Goal: Information Seeking & Learning: Learn about a topic

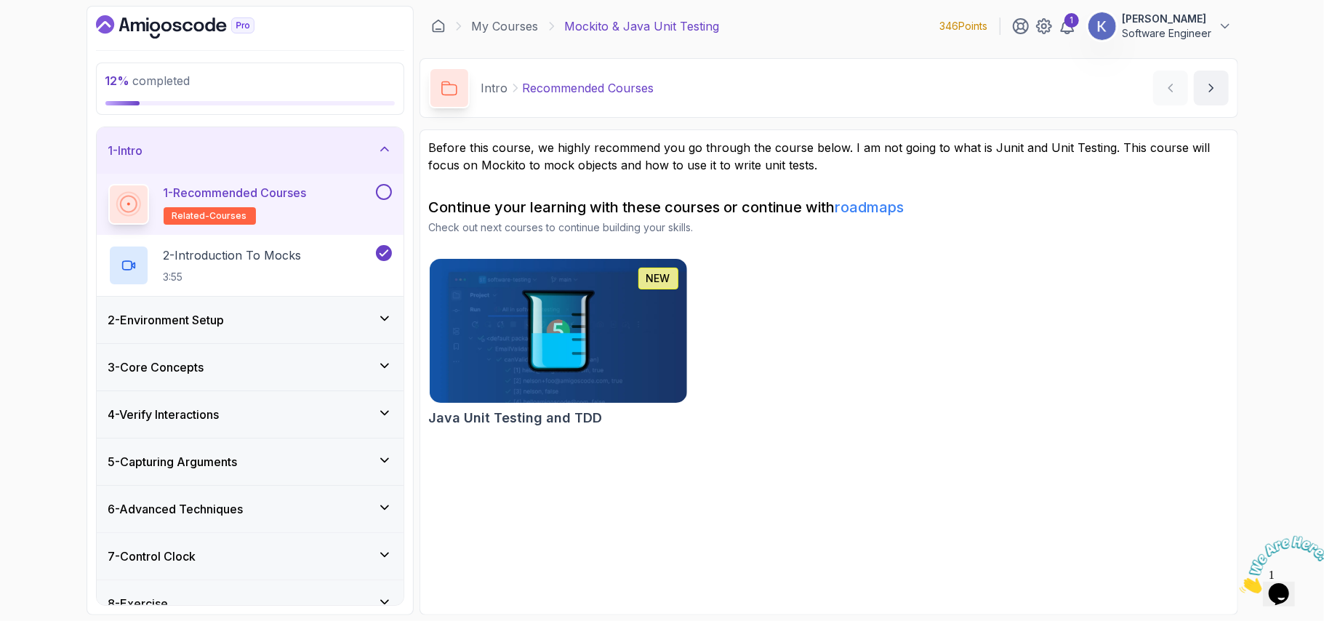
click at [228, 367] on div "3 - Core Concepts" at bounding box center [250, 367] width 284 height 17
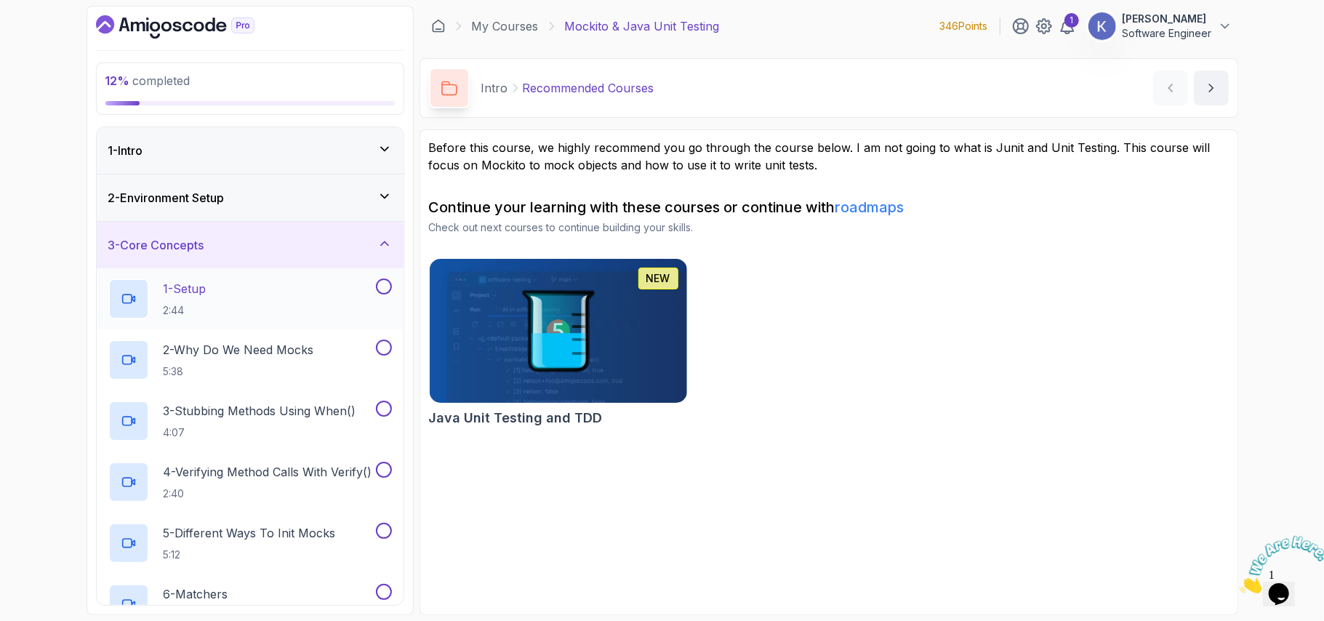
click at [295, 295] on div "1 - Setup 2:44" at bounding box center [240, 299] width 265 height 41
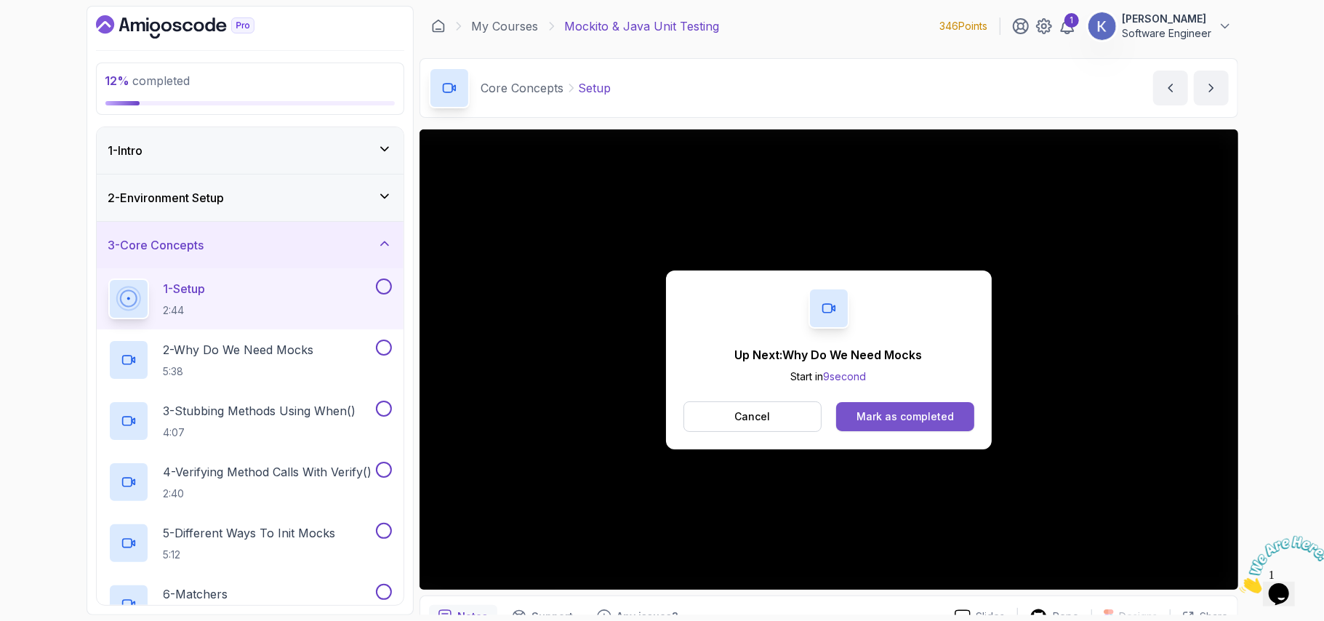
click at [928, 407] on button "Mark as completed" at bounding box center [904, 416] width 137 height 29
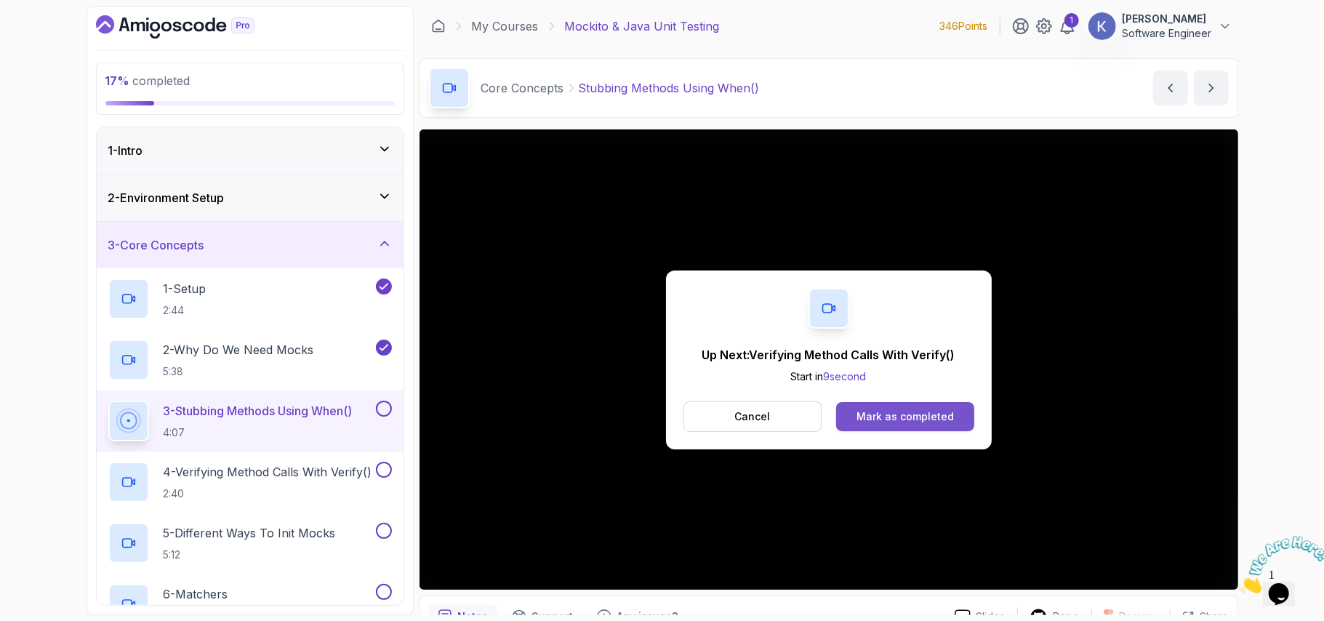
click at [870, 412] on div "Mark as completed" at bounding box center [905, 416] width 97 height 15
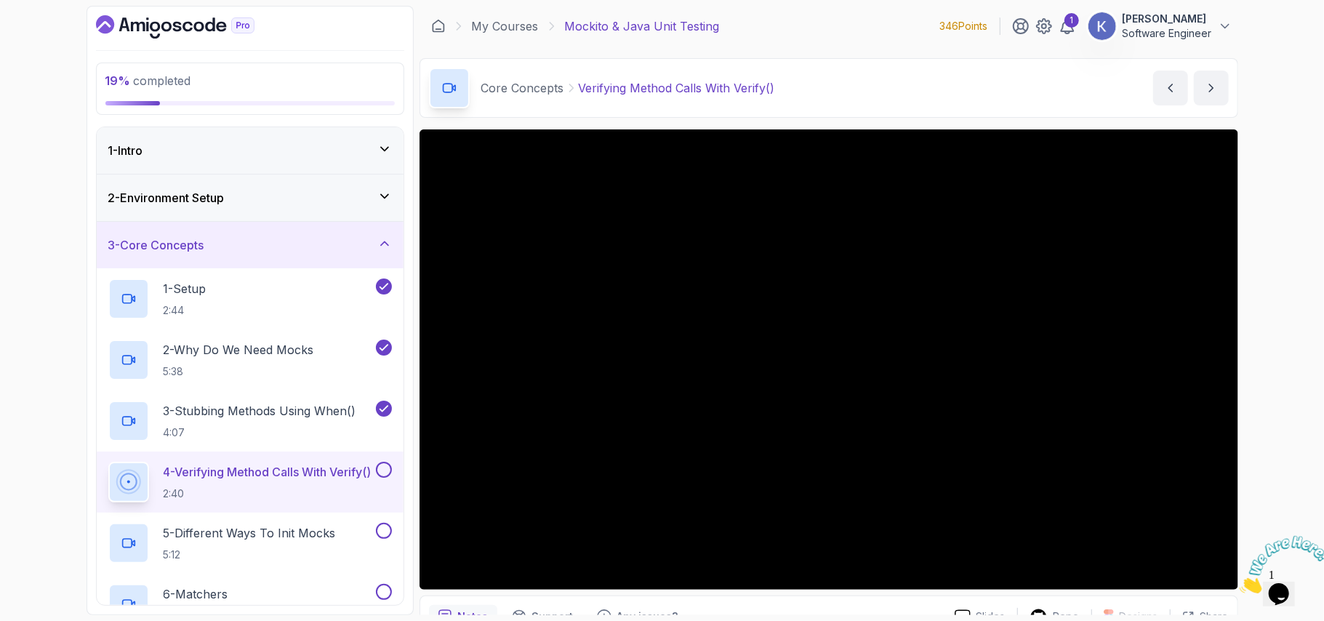
click at [105, 480] on div "4 - Verifying Method Calls With Verify() 2:40" at bounding box center [250, 482] width 307 height 61
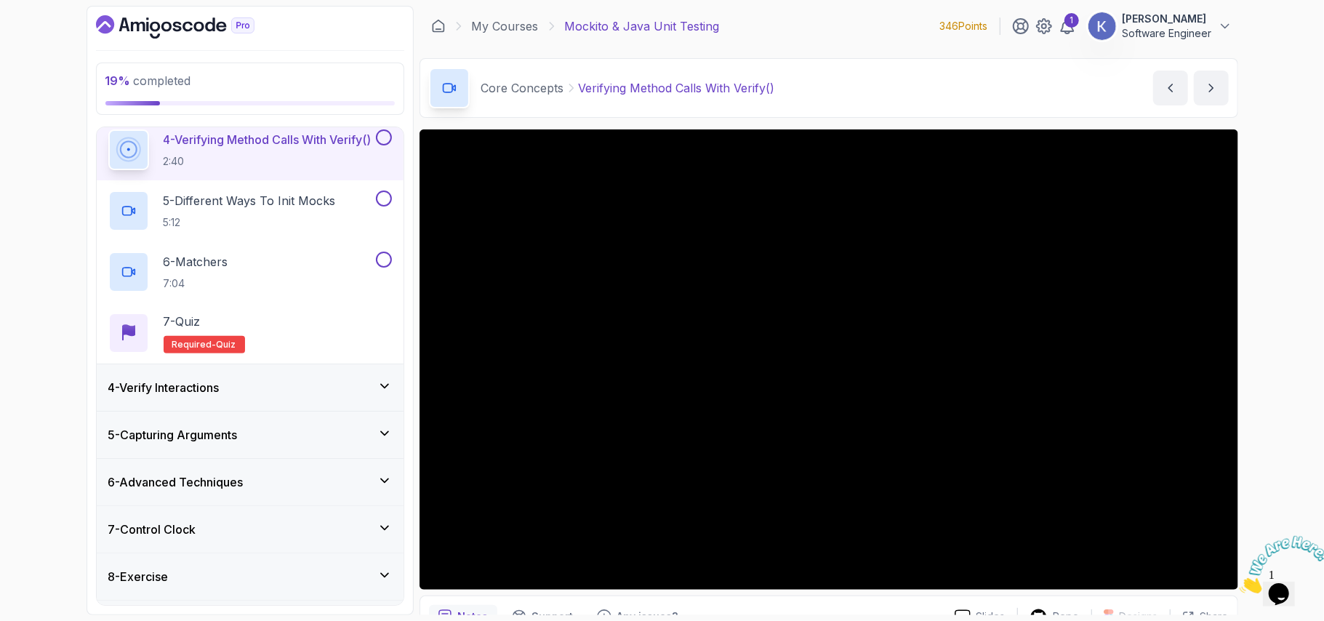
scroll to position [349, 0]
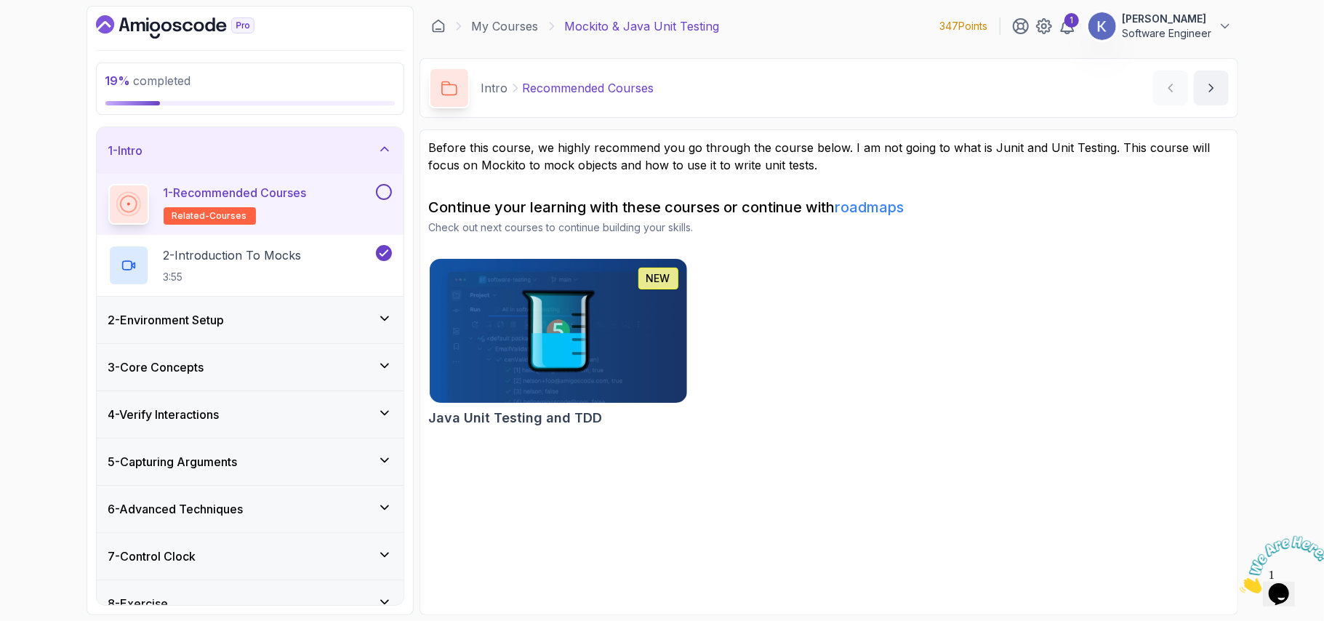
click at [303, 359] on div "3 - Core Concepts" at bounding box center [250, 367] width 284 height 17
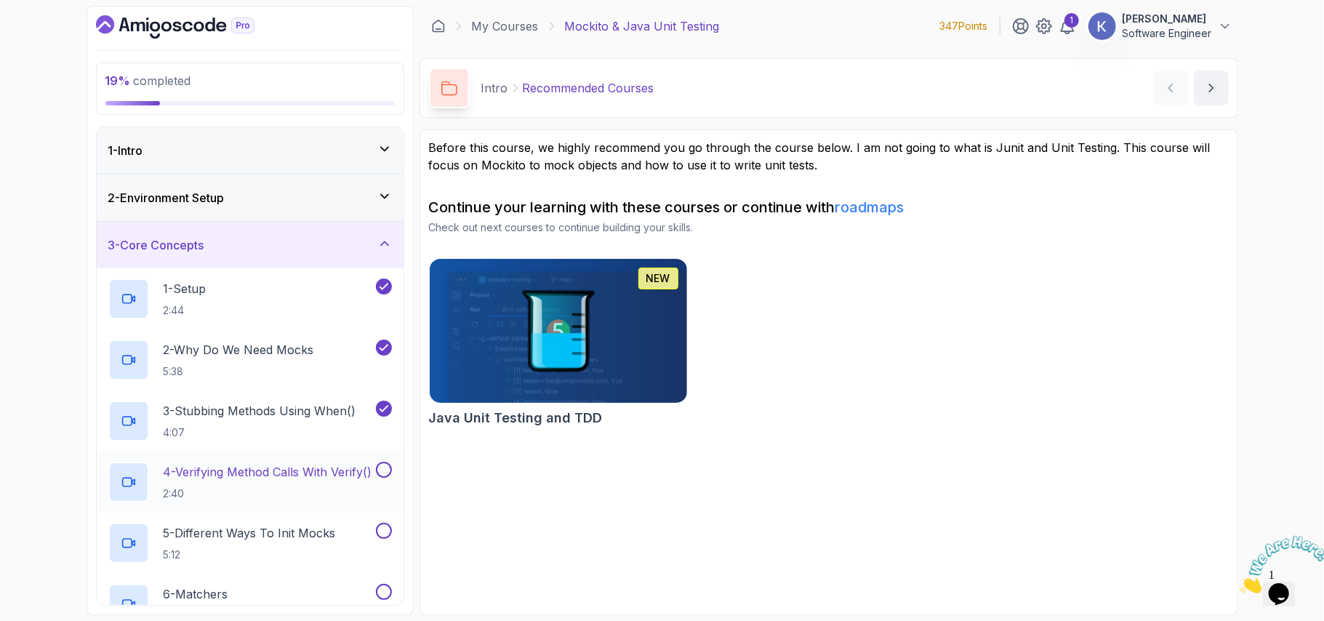
click at [278, 487] on p "2:40" at bounding box center [268, 494] width 209 height 15
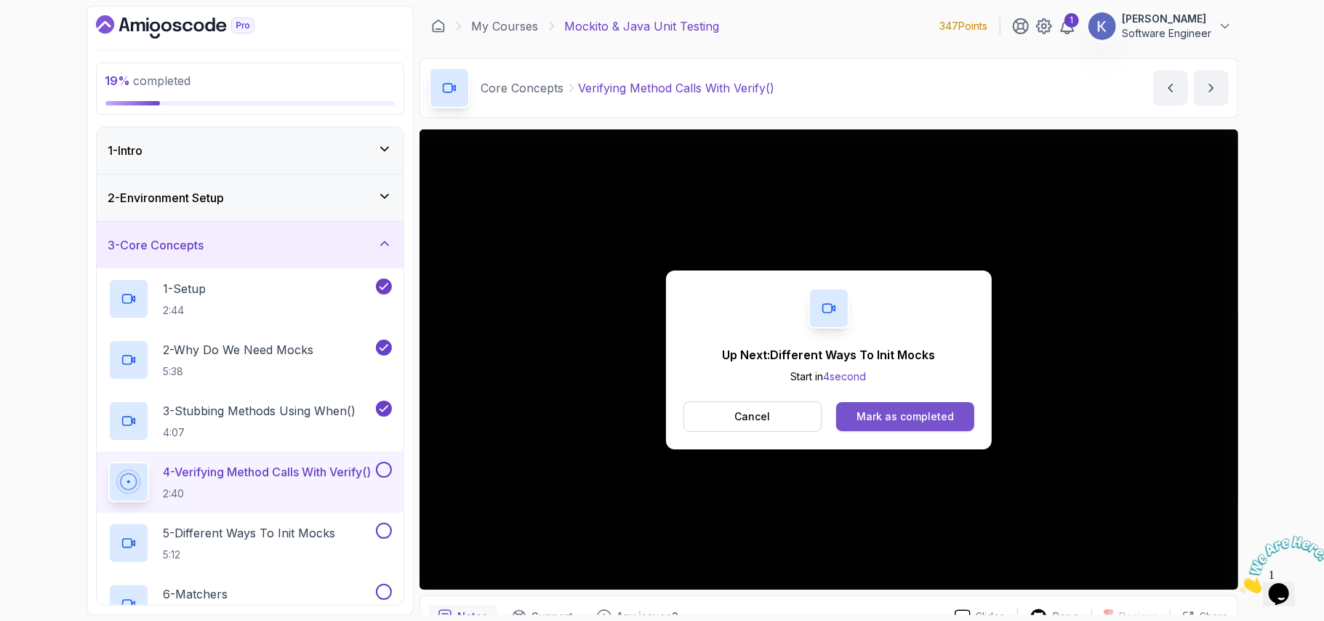
click at [876, 417] on div "Mark as completed" at bounding box center [905, 416] width 97 height 15
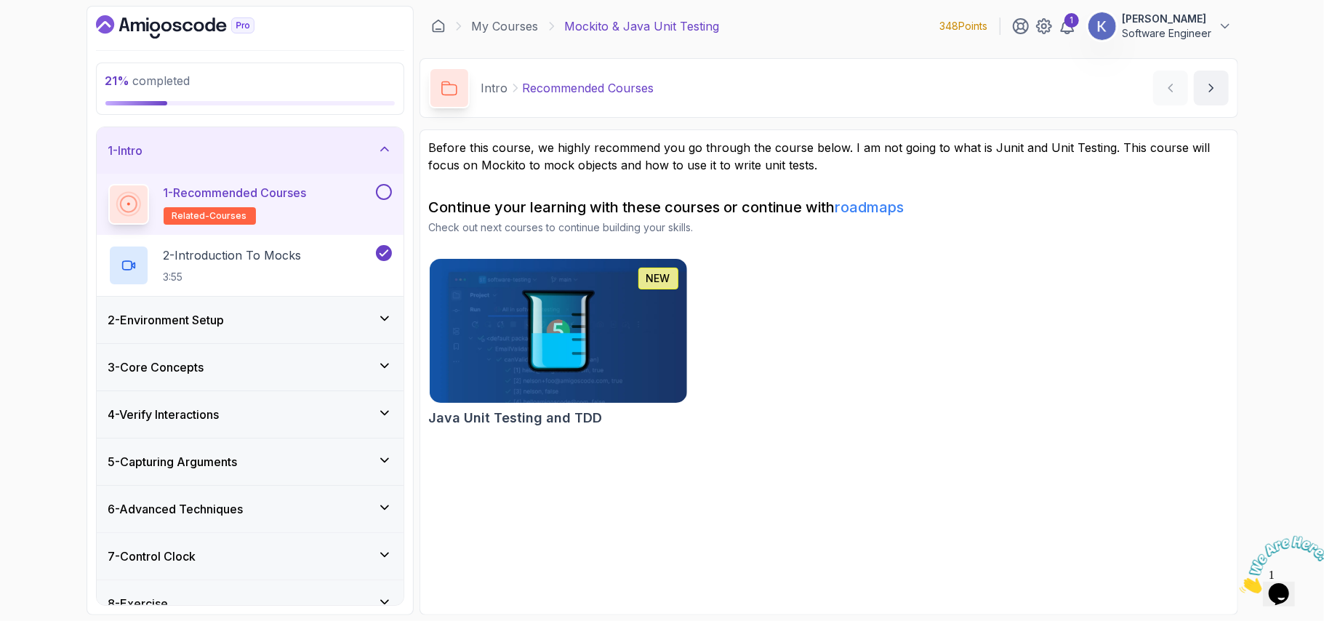
click at [277, 385] on div "3 - Core Concepts" at bounding box center [250, 367] width 307 height 47
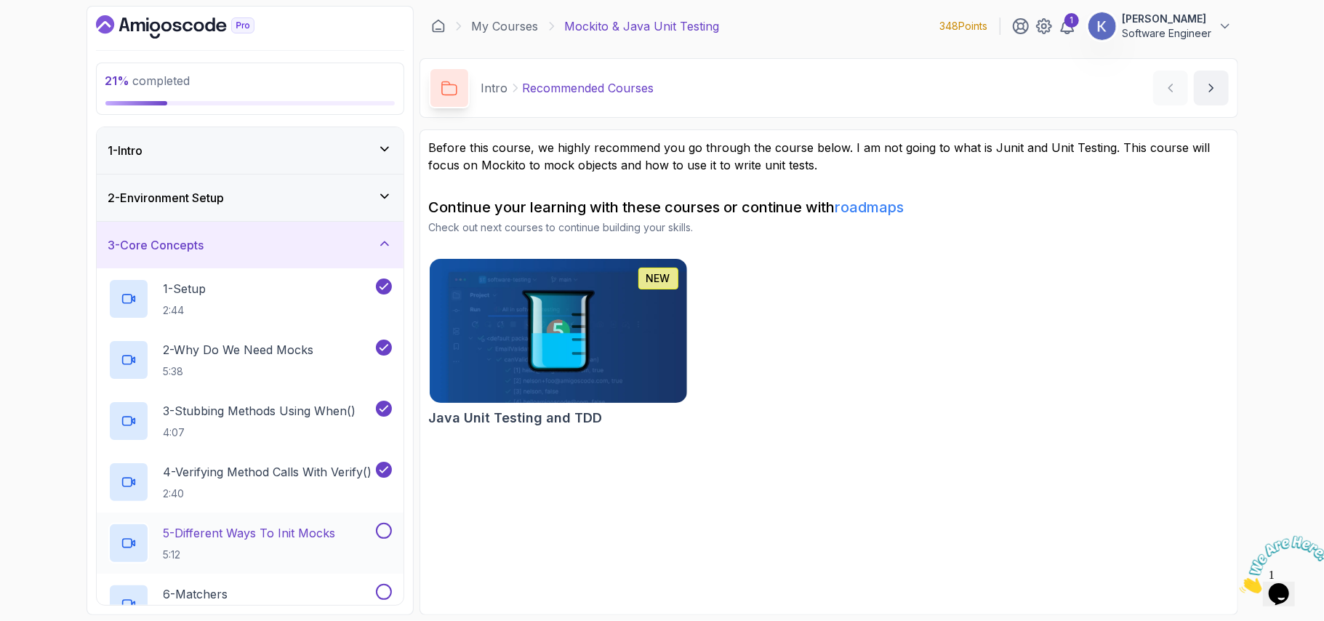
click at [287, 545] on h2 "5 - Different Ways To Init Mocks 5:12" at bounding box center [250, 543] width 172 height 38
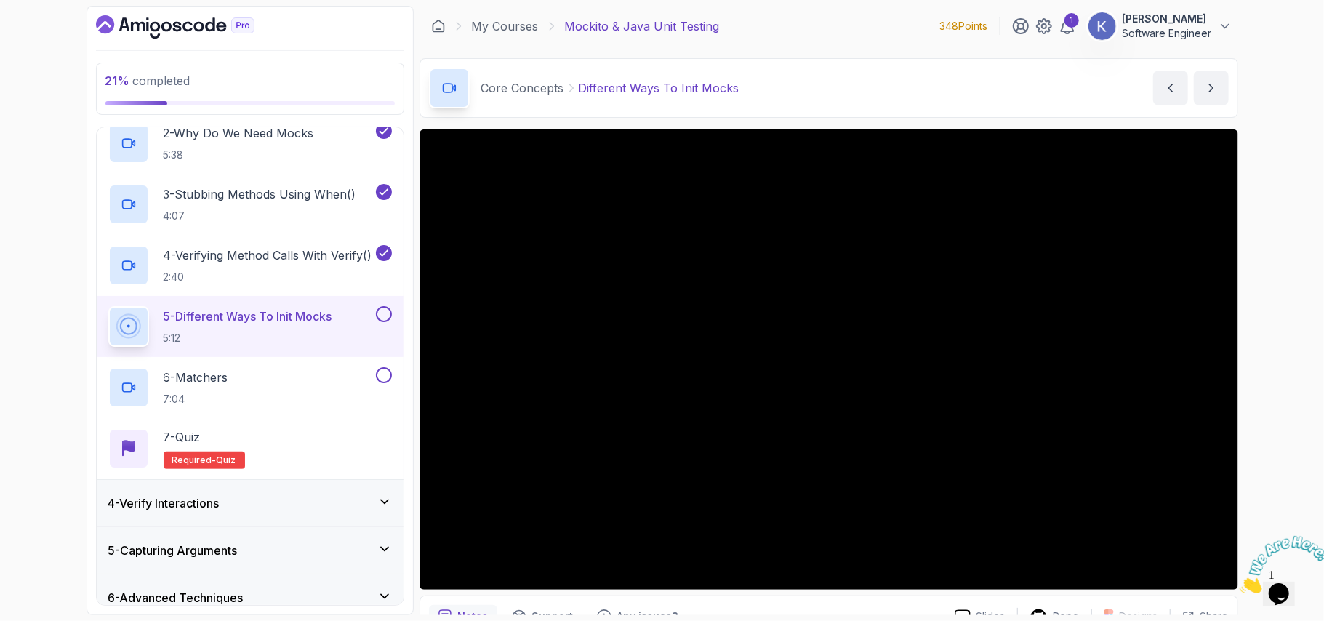
scroll to position [233, 0]
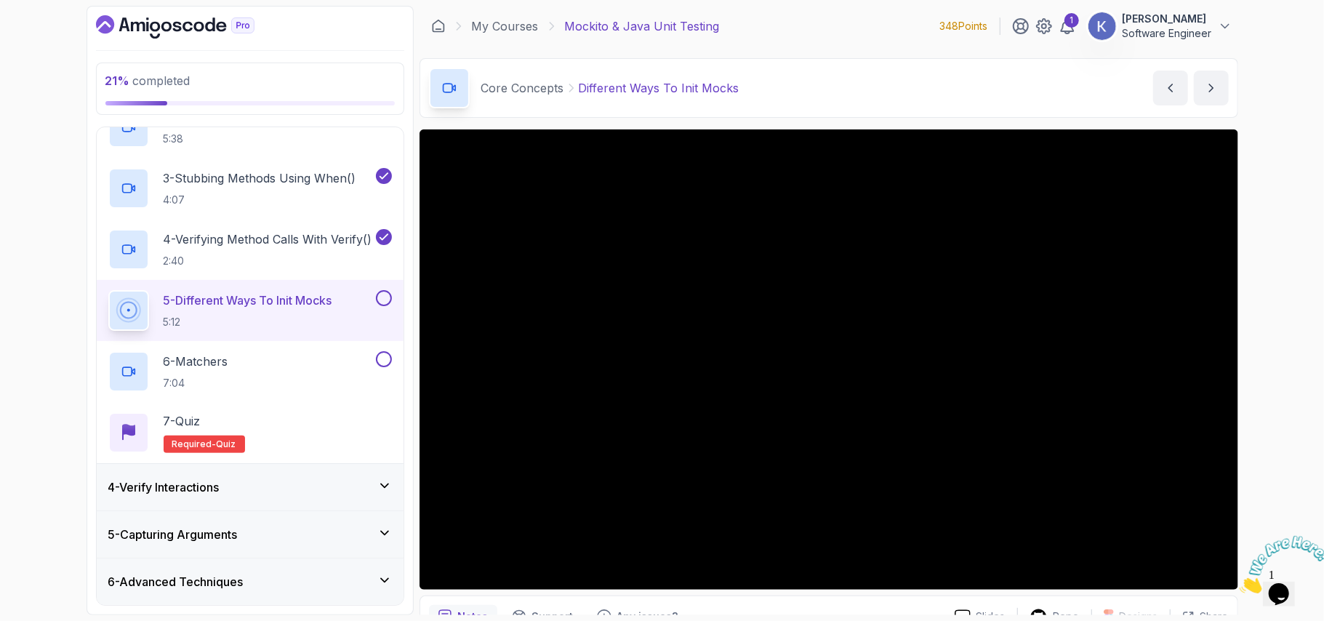
click at [339, 493] on div "4 - Verify Interactions" at bounding box center [250, 487] width 284 height 17
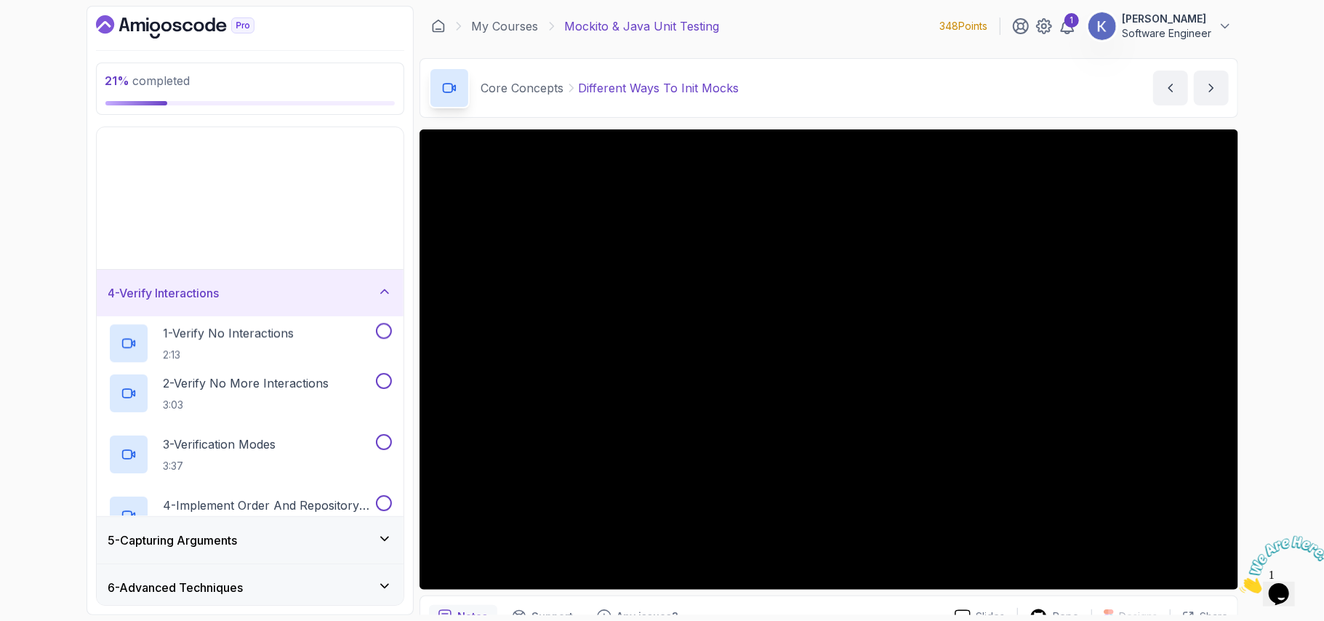
scroll to position [0, 0]
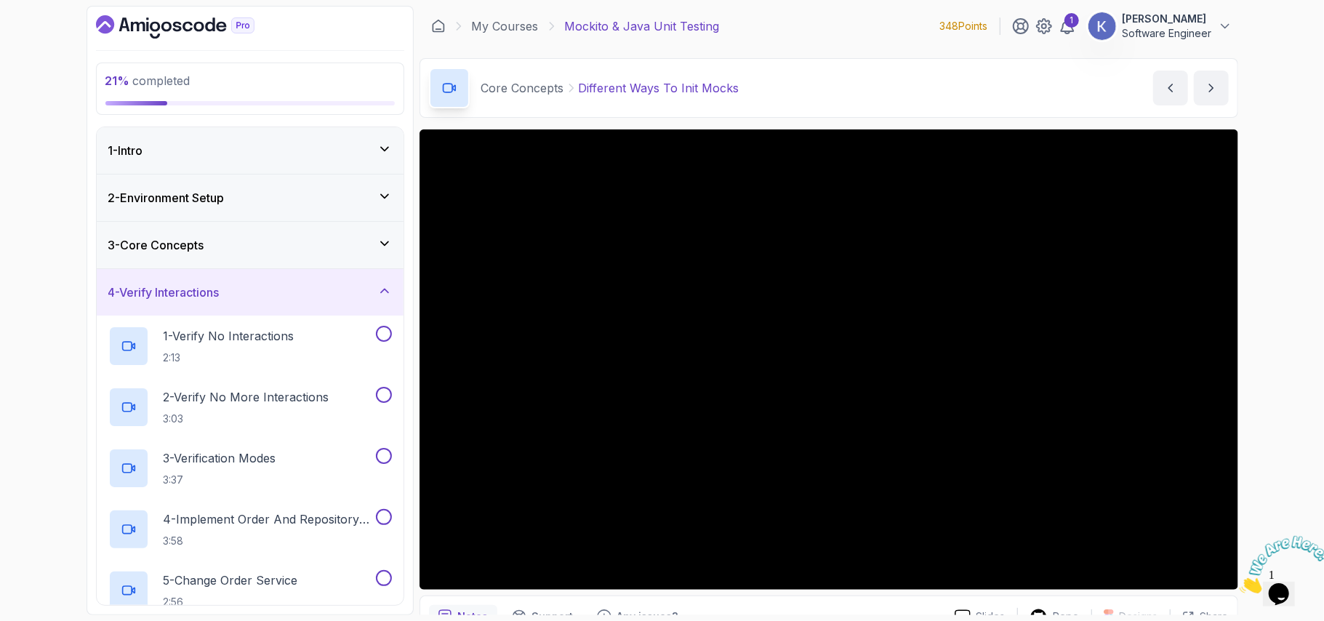
click at [278, 300] on div "4 - Verify Interactions" at bounding box center [250, 292] width 284 height 17
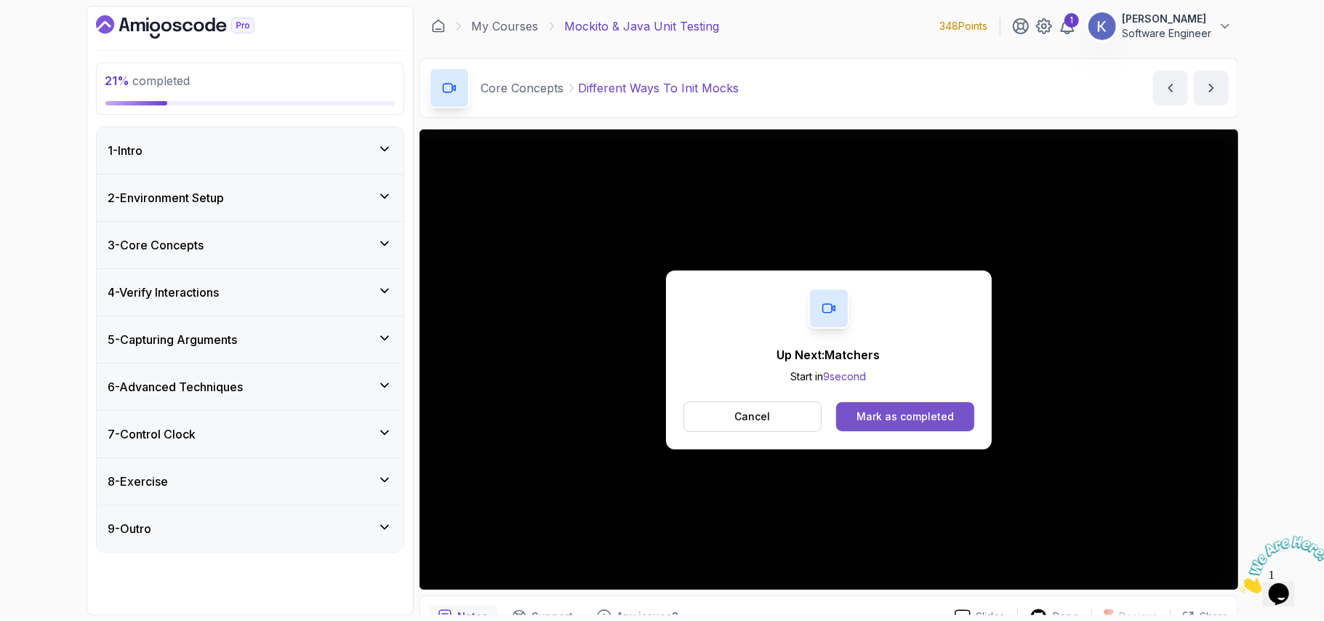
click at [897, 420] on div "Mark as completed" at bounding box center [905, 416] width 97 height 15
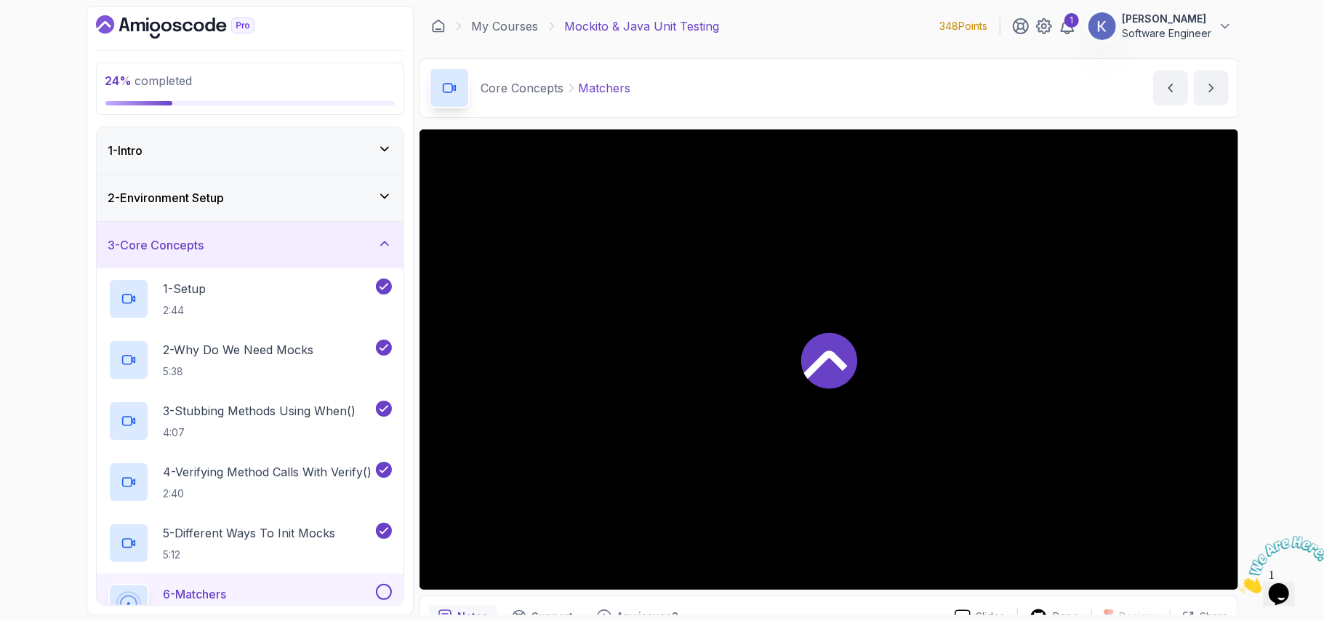
click at [1316, 527] on div "24 % completed 1 - Intro 2 - Environment Setup 3 - Core Concepts 1 - Setup 2:44…" at bounding box center [662, 310] width 1324 height 621
click at [1239, 583] on icon "Close" at bounding box center [1239, 589] width 0 height 12
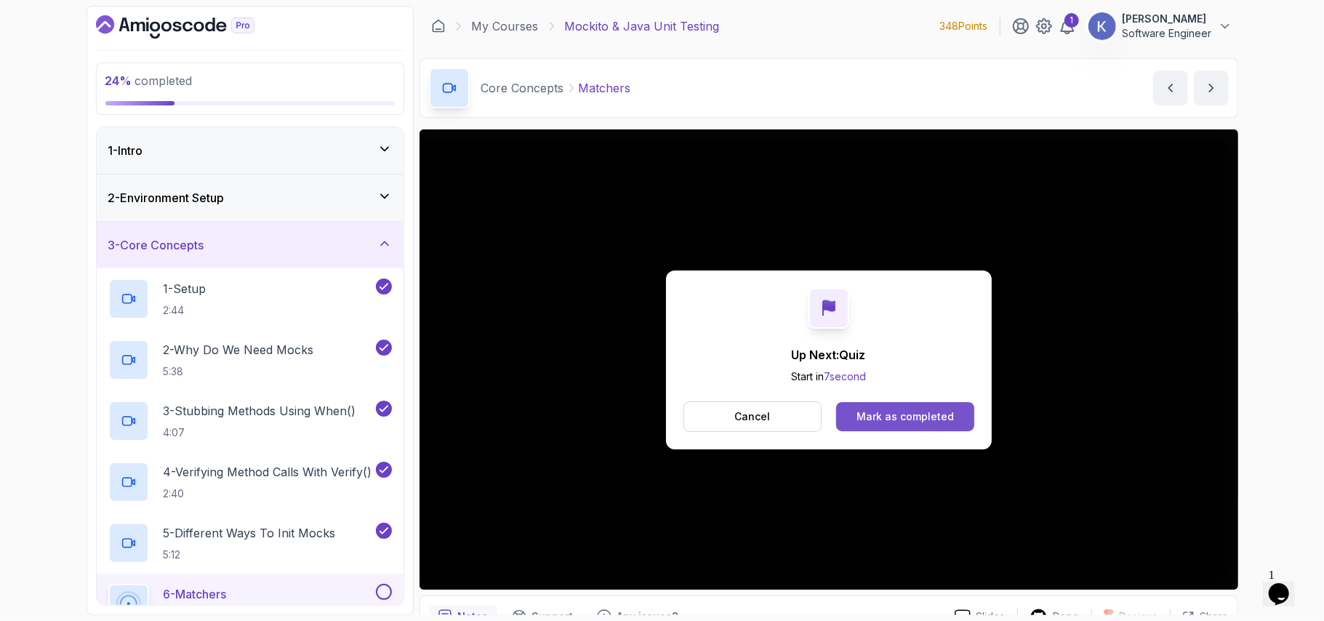
click at [946, 404] on button "Mark as completed" at bounding box center [904, 416] width 137 height 29
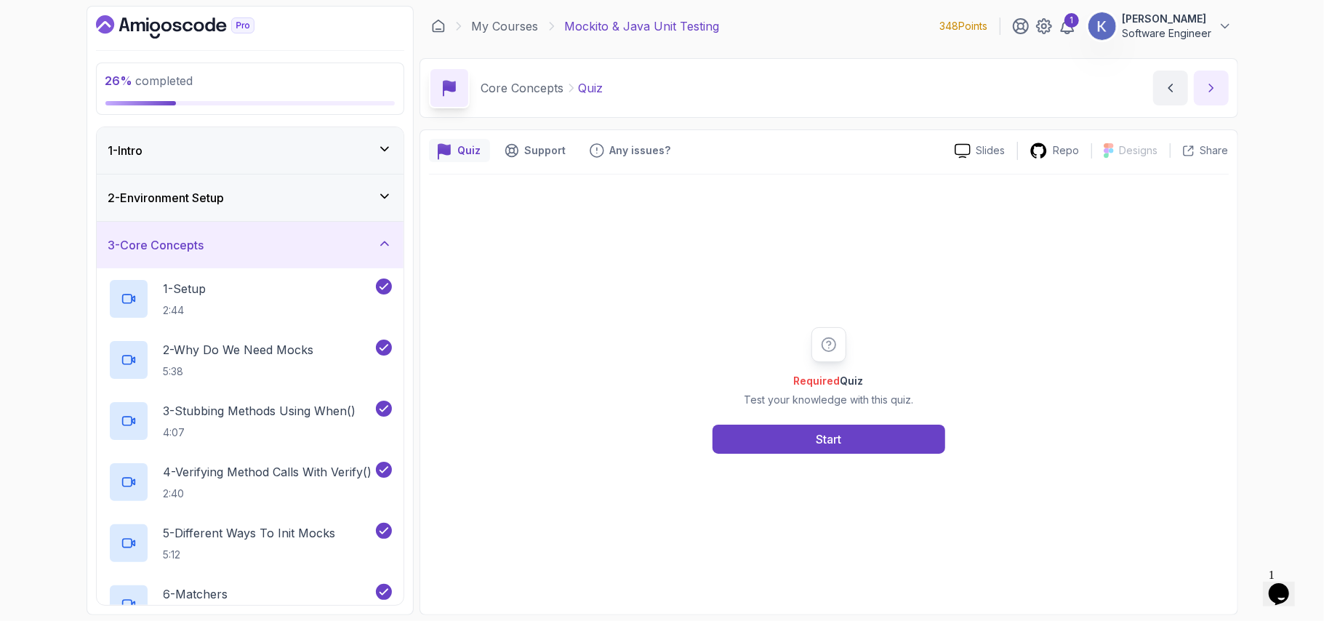
click at [1206, 84] on icon "next content" at bounding box center [1211, 88] width 15 height 15
